Goal: Transaction & Acquisition: Purchase product/service

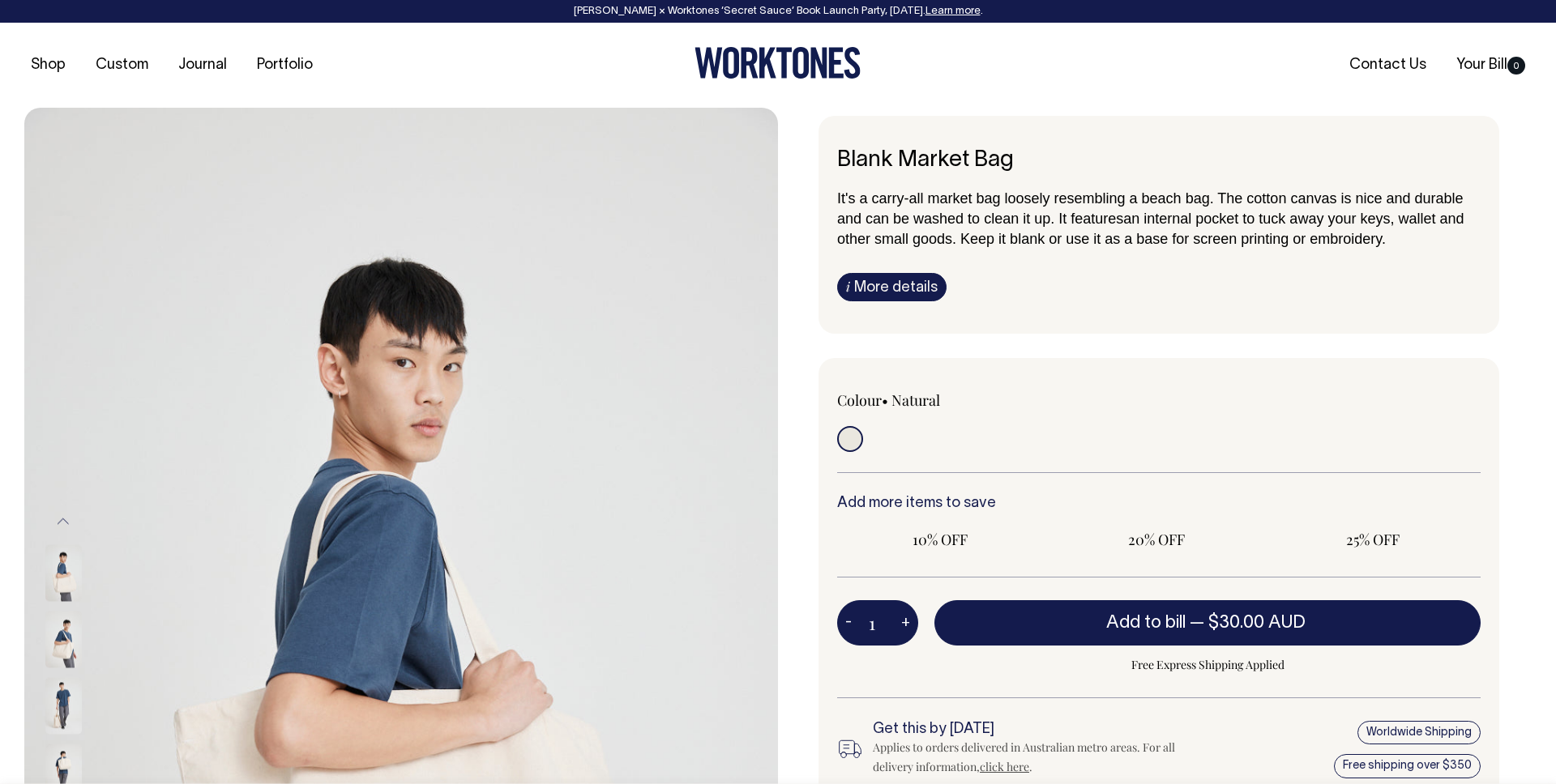
radio input "true"
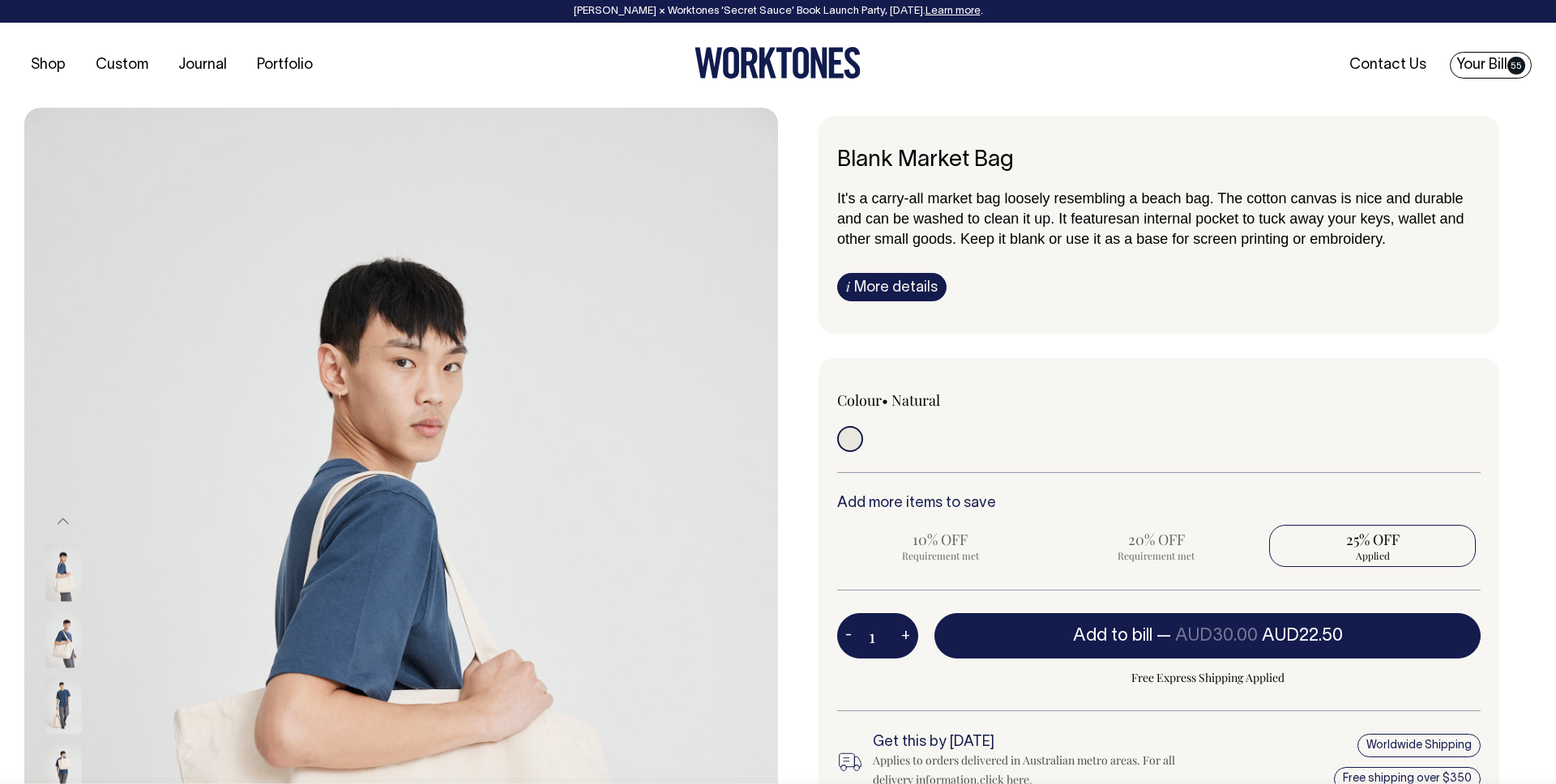
click at [1492, 64] on link "Your Bill 55" at bounding box center [1490, 65] width 82 height 26
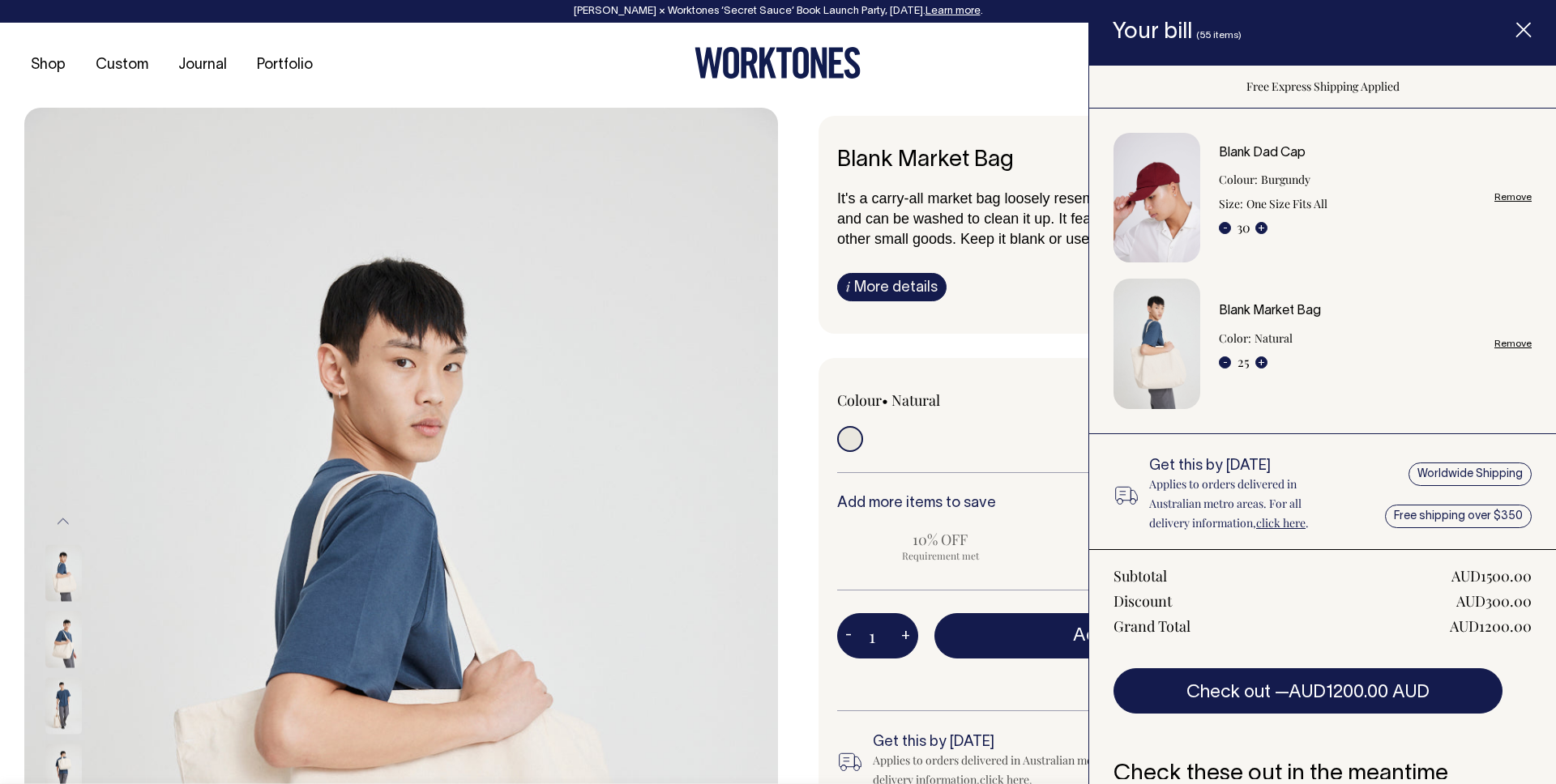
click at [1520, 200] on link "Remove" at bounding box center [1512, 198] width 37 height 11
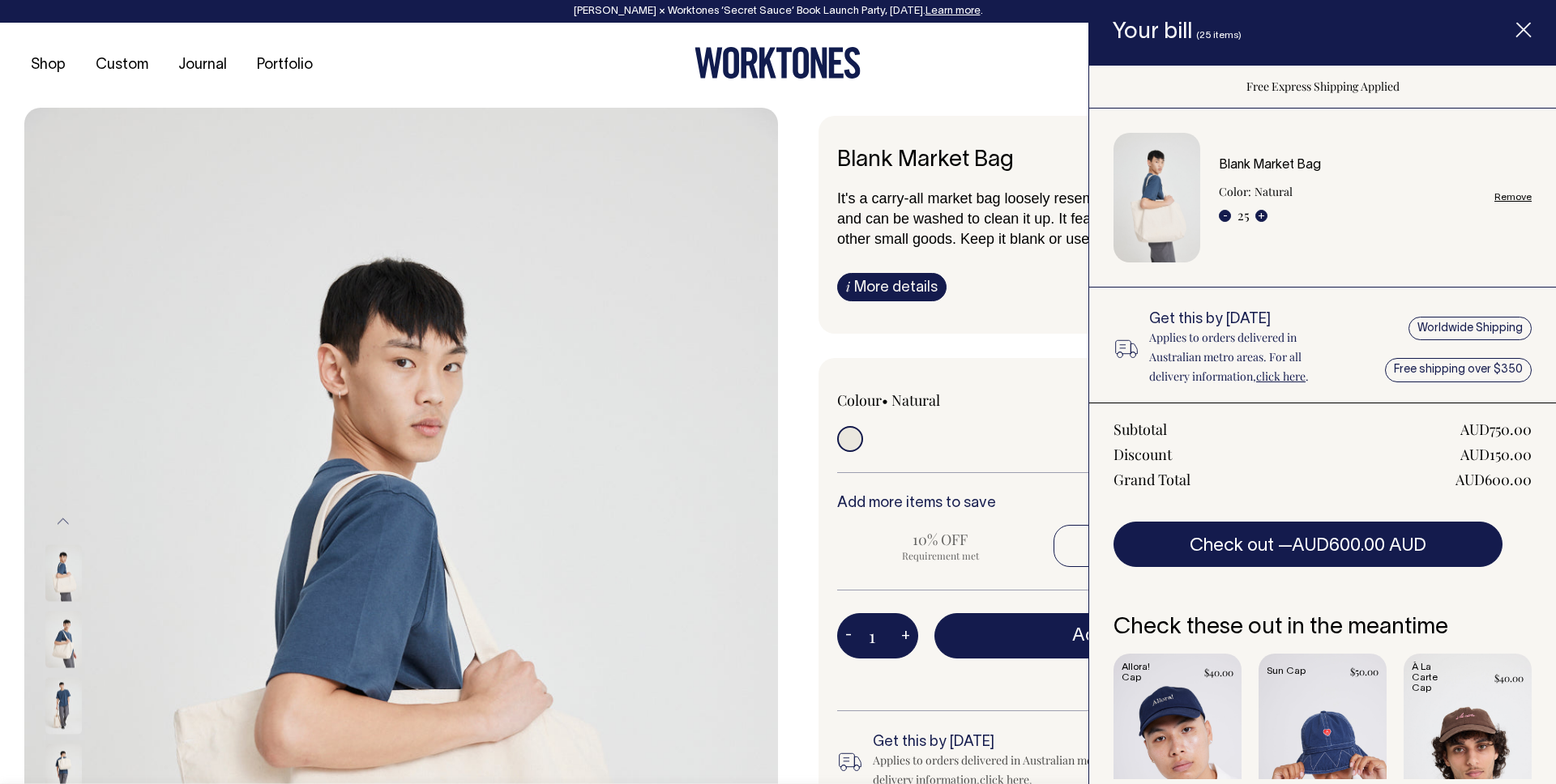
click at [1516, 198] on link "Remove" at bounding box center [1512, 198] width 37 height 11
radio input "false"
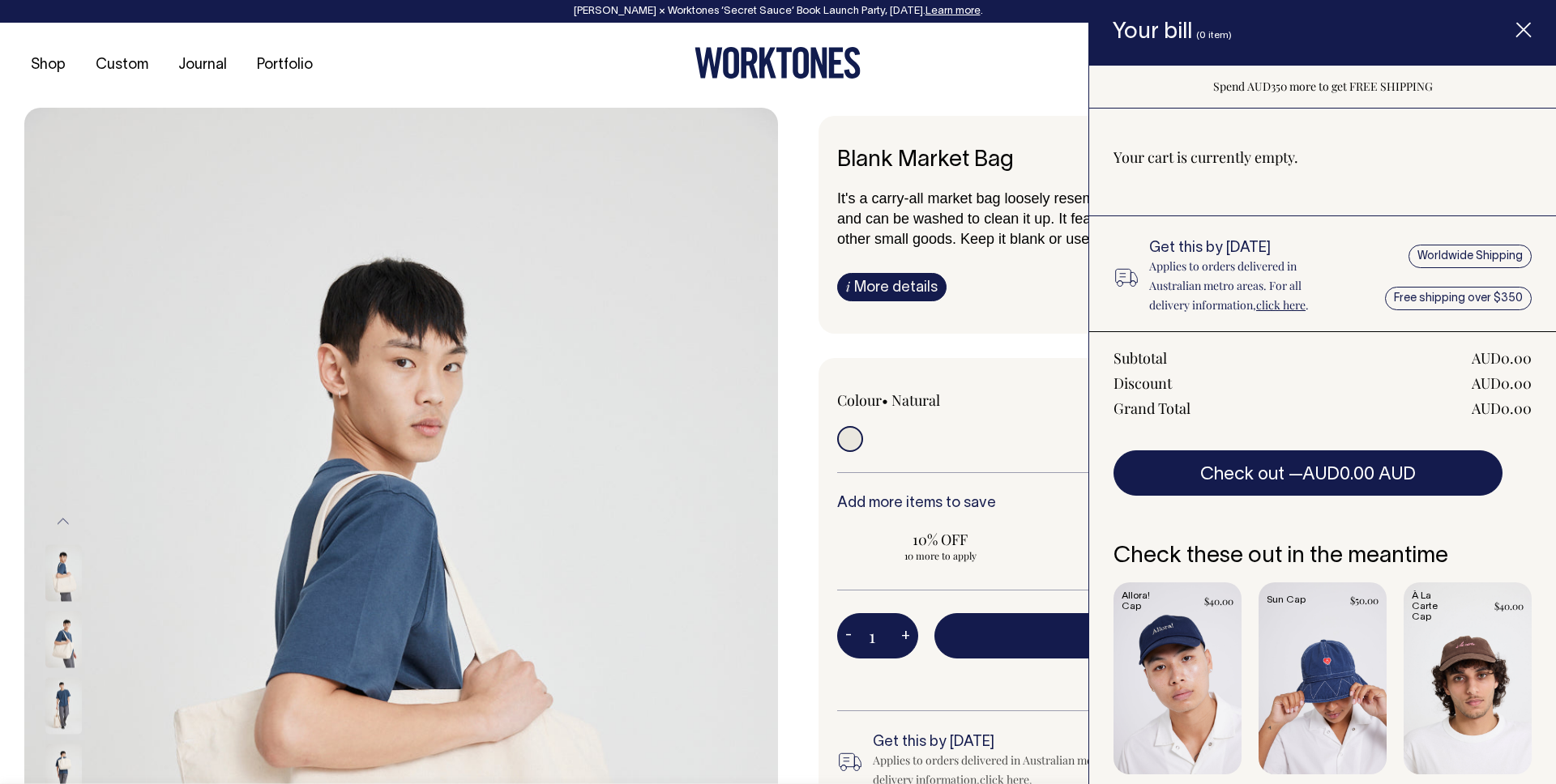
click at [1520, 27] on line "Item added to your cart" at bounding box center [1523, 30] width 13 height 13
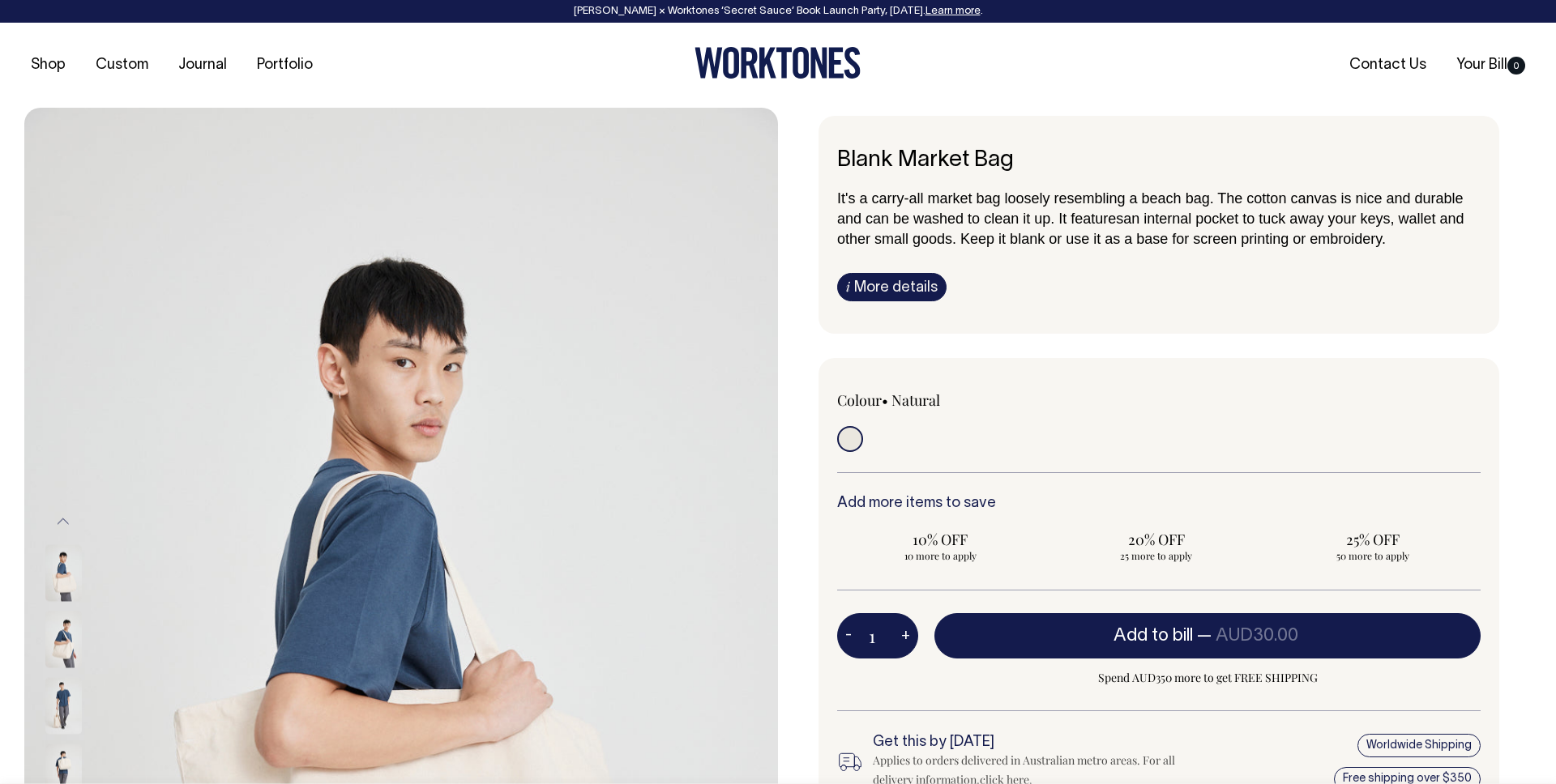
click at [886, 631] on input "1" at bounding box center [877, 635] width 81 height 46
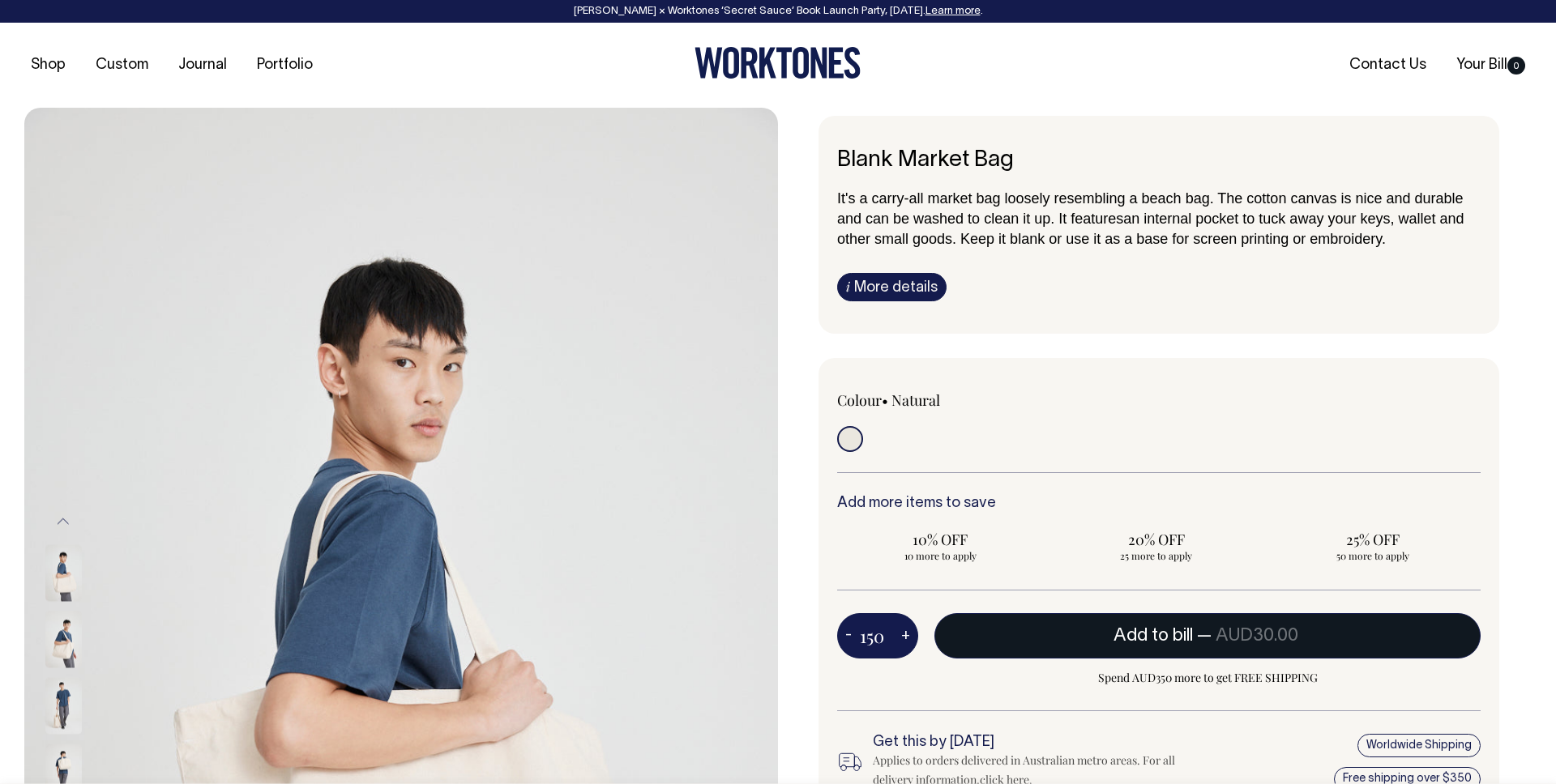
type input "150"
radio input "true"
type input "150"
click at [1176, 626] on button "Add to bill — AUD30.00" at bounding box center [1207, 635] width 546 height 46
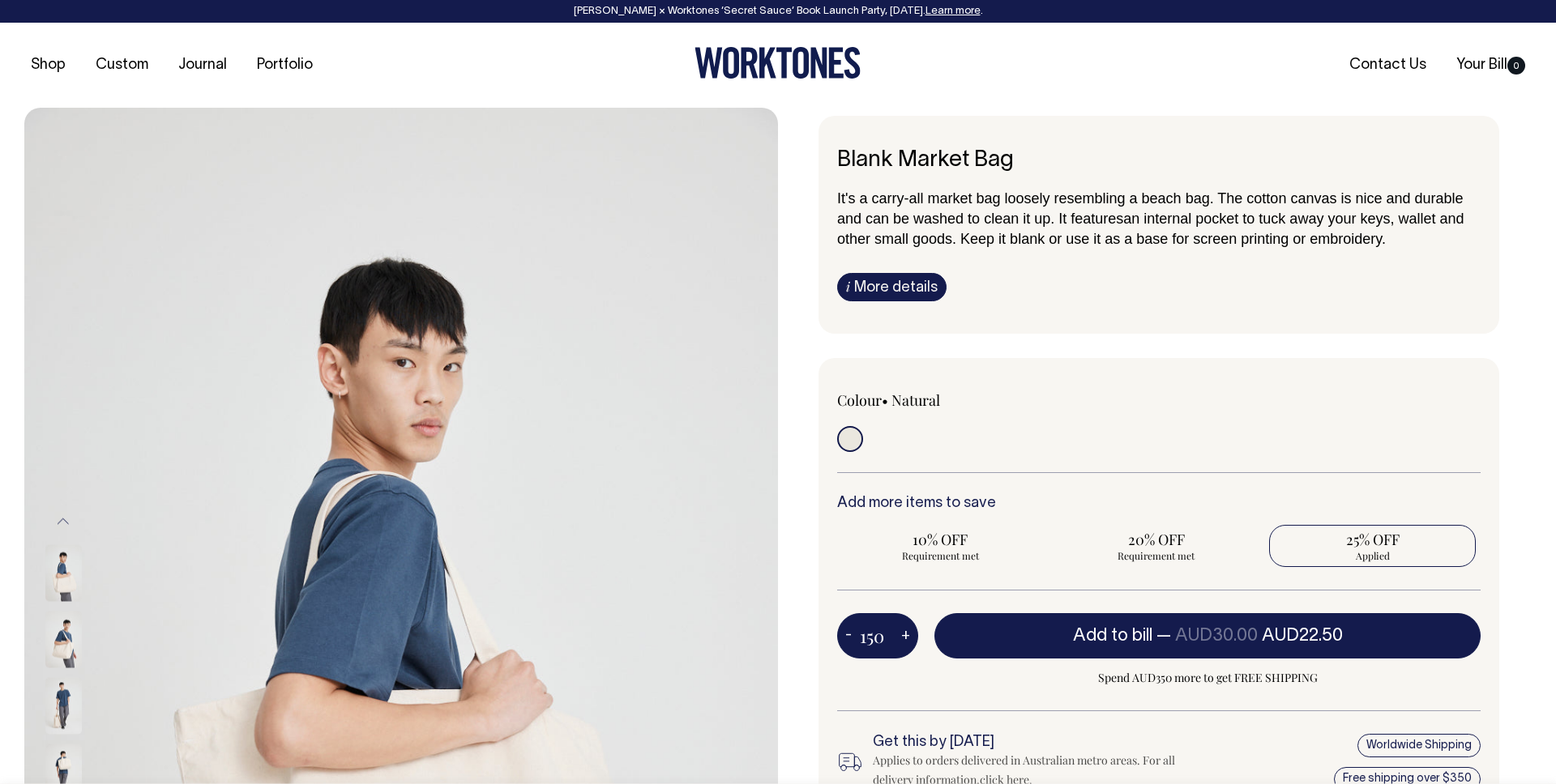
type input "1"
radio input "false"
type input "1"
radio input "true"
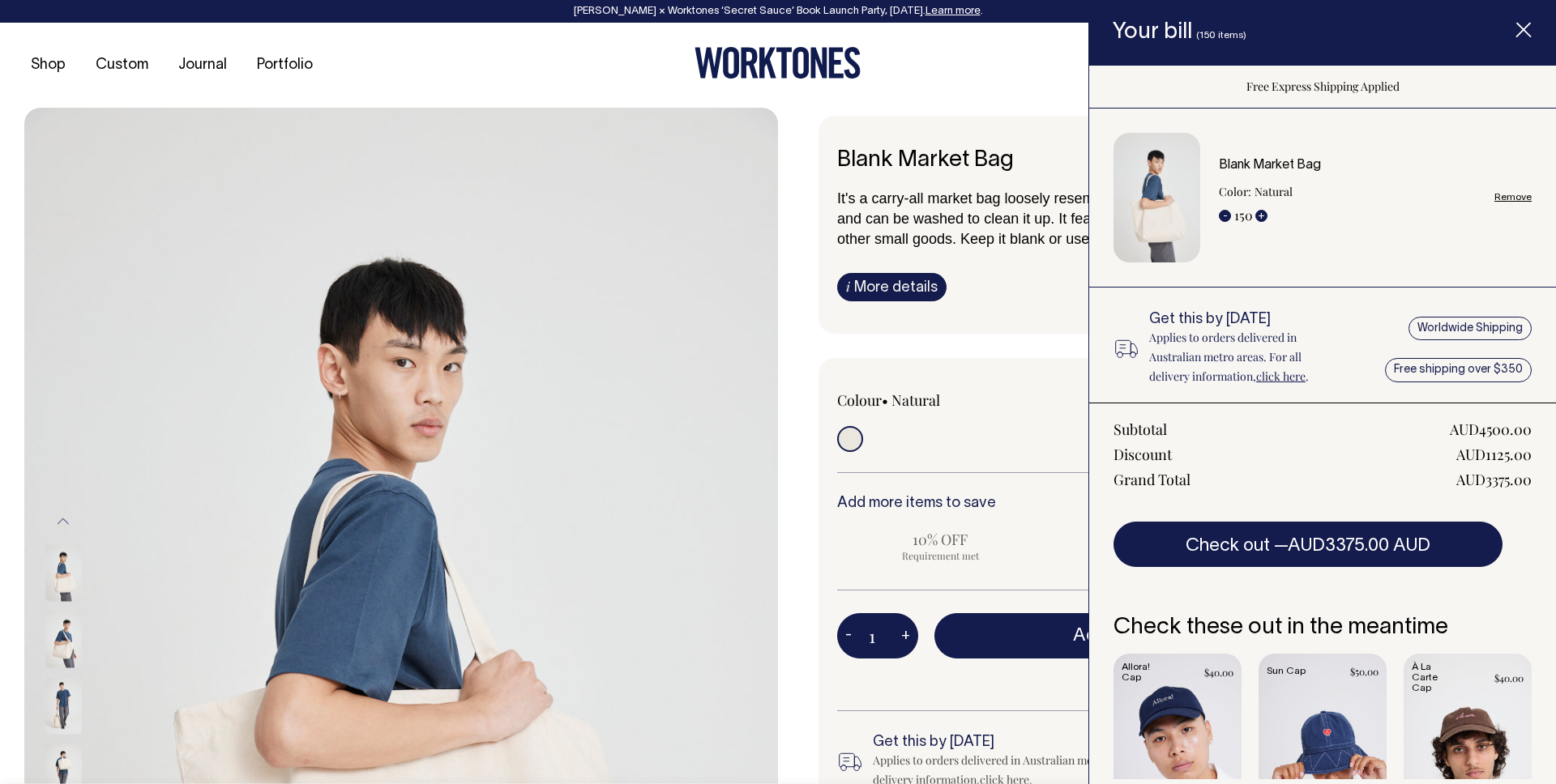
click at [1491, 482] on div "AUD3375.00" at bounding box center [1493, 479] width 76 height 19
click at [1517, 481] on div "AUD3375.00" at bounding box center [1493, 479] width 76 height 19
drag, startPoint x: 1517, startPoint y: 480, endPoint x: 1489, endPoint y: 479, distance: 28.0
click at [1489, 479] on div "Subtotal AUD4500.00 Discount AUD1125.00 Grand Total AUD3375.00 Check out — AUD3…" at bounding box center [1323, 485] width 467 height 164
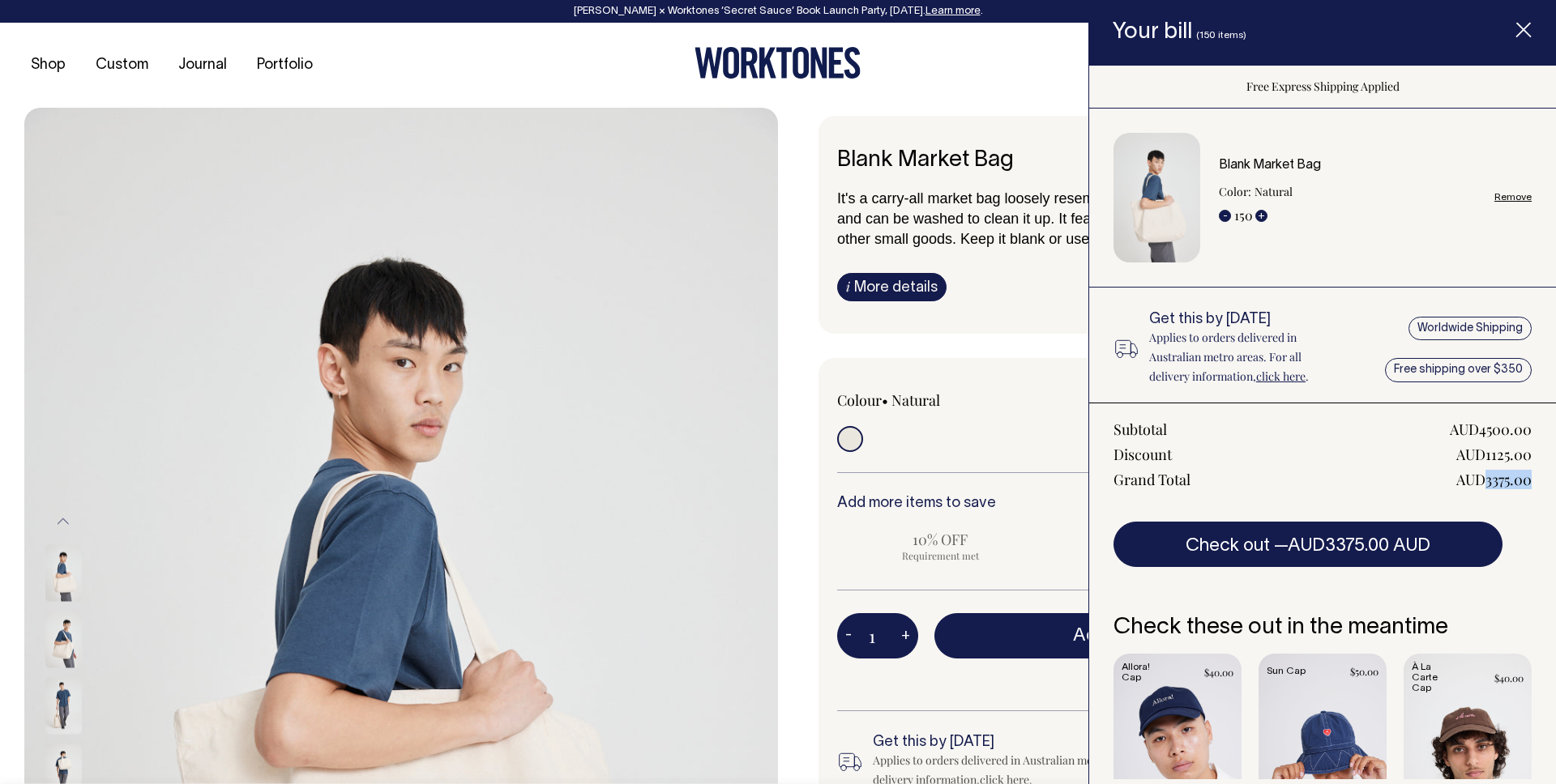
drag, startPoint x: 1481, startPoint y: 481, endPoint x: 1365, endPoint y: 284, distance: 228.6
click at [1531, 480] on div "Subtotal AUD4500.00 Discount AUD1125.00 Grand Total AUD3375.00 Check out — AUD3…" at bounding box center [1323, 485] width 467 height 164
copy div "3375.00"
